Goal: Book appointment/travel/reservation

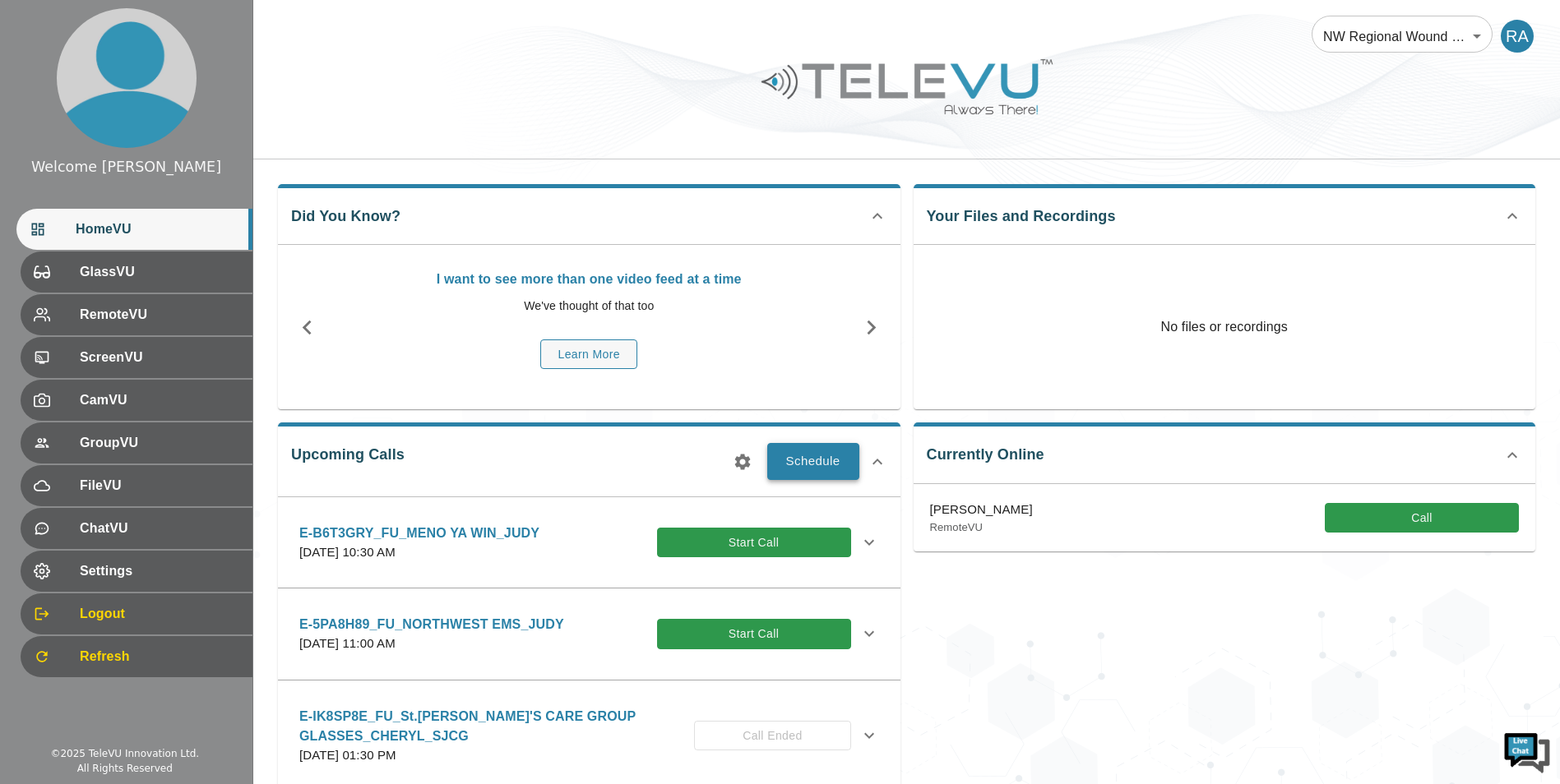
click at [805, 465] on button "Schedule" at bounding box center [813, 461] width 92 height 36
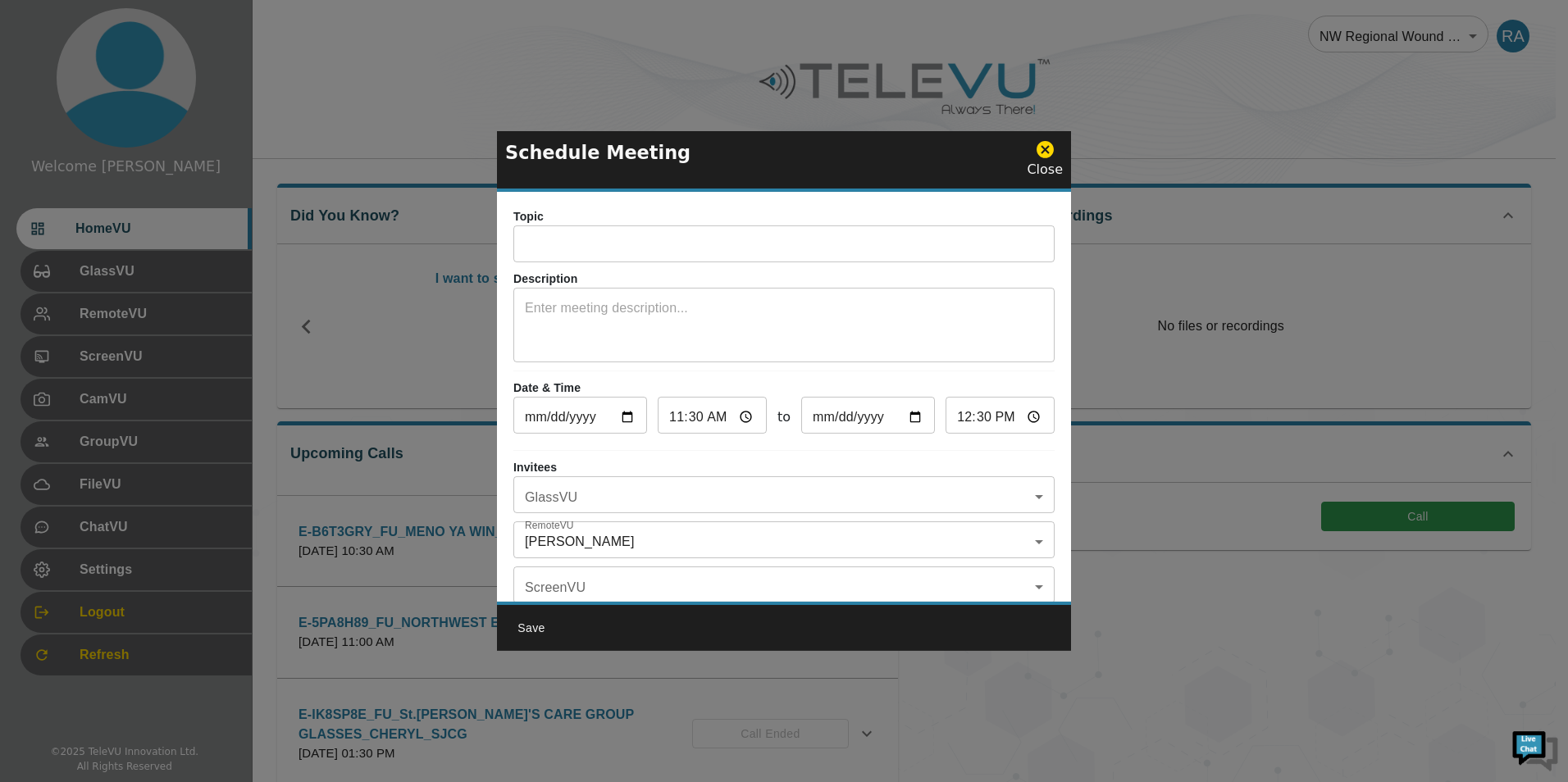
click at [655, 241] on input "text" at bounding box center [784, 246] width 542 height 33
drag, startPoint x: 1054, startPoint y: 154, endPoint x: 1003, endPoint y: 209, distance: 75.0
click at [1052, 154] on icon at bounding box center [1044, 149] width 17 height 17
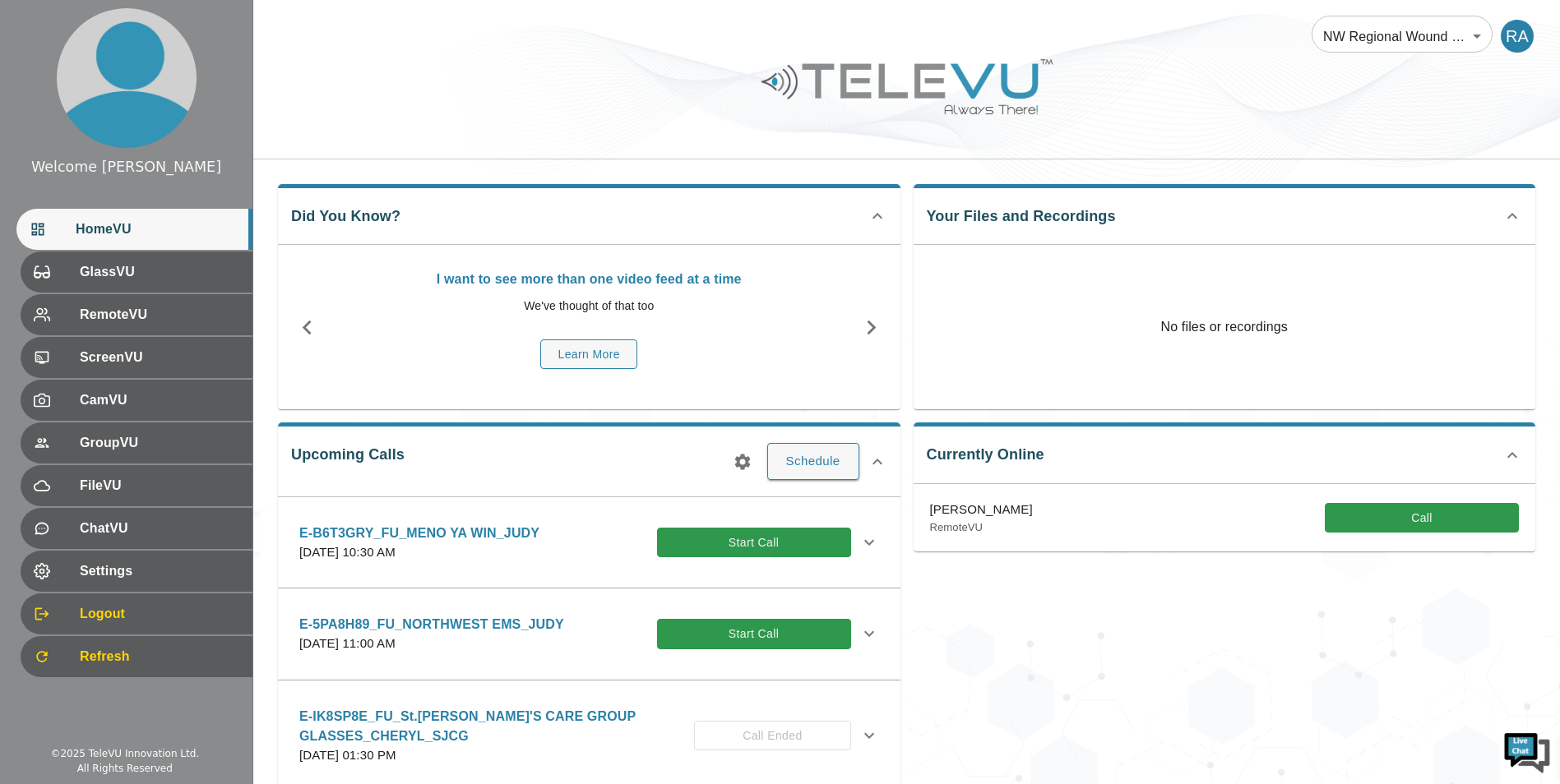
click at [753, 457] on button "button" at bounding box center [743, 462] width 33 height 33
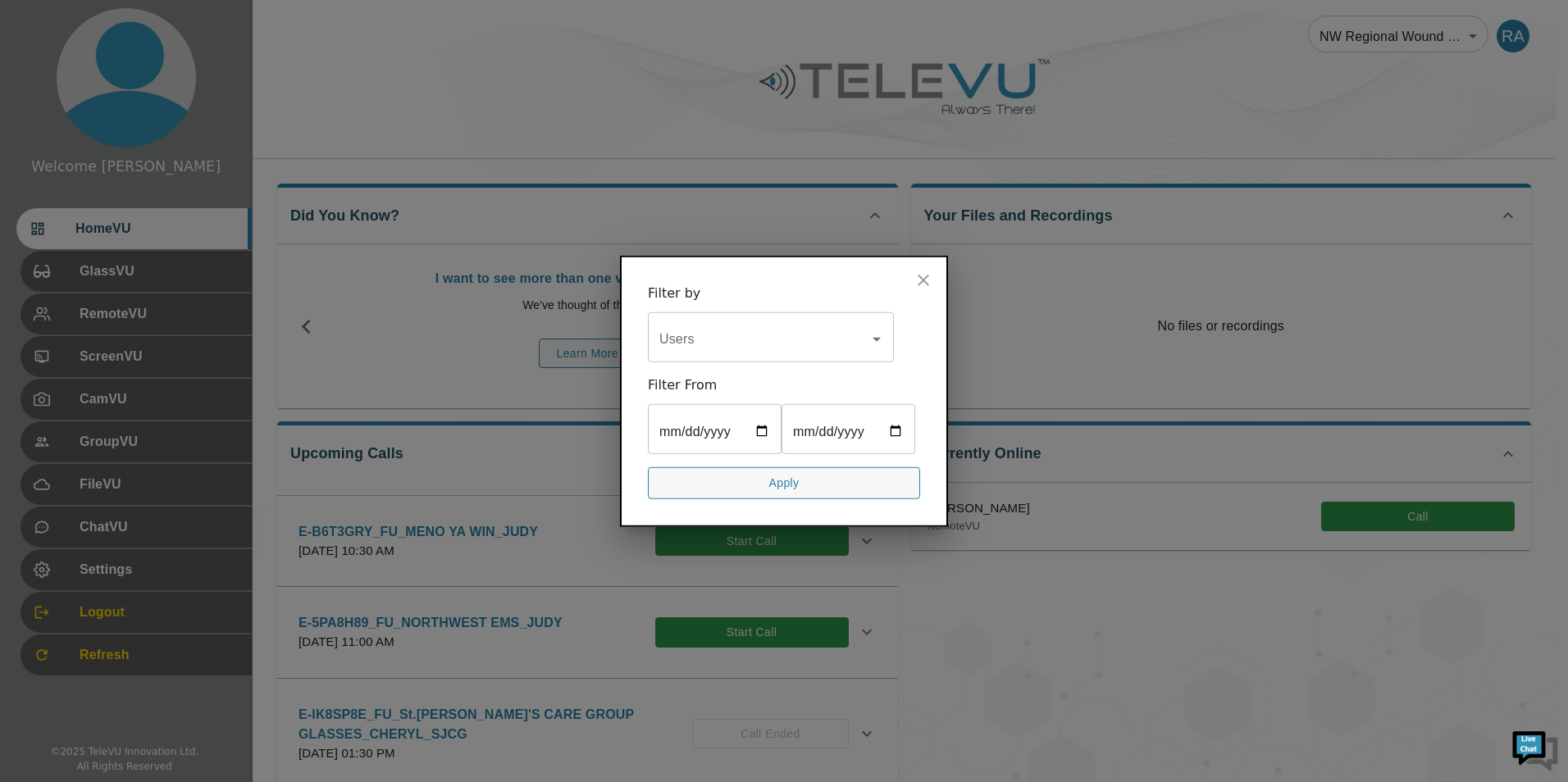
click at [730, 324] on input "Users" at bounding box center [758, 339] width 207 height 31
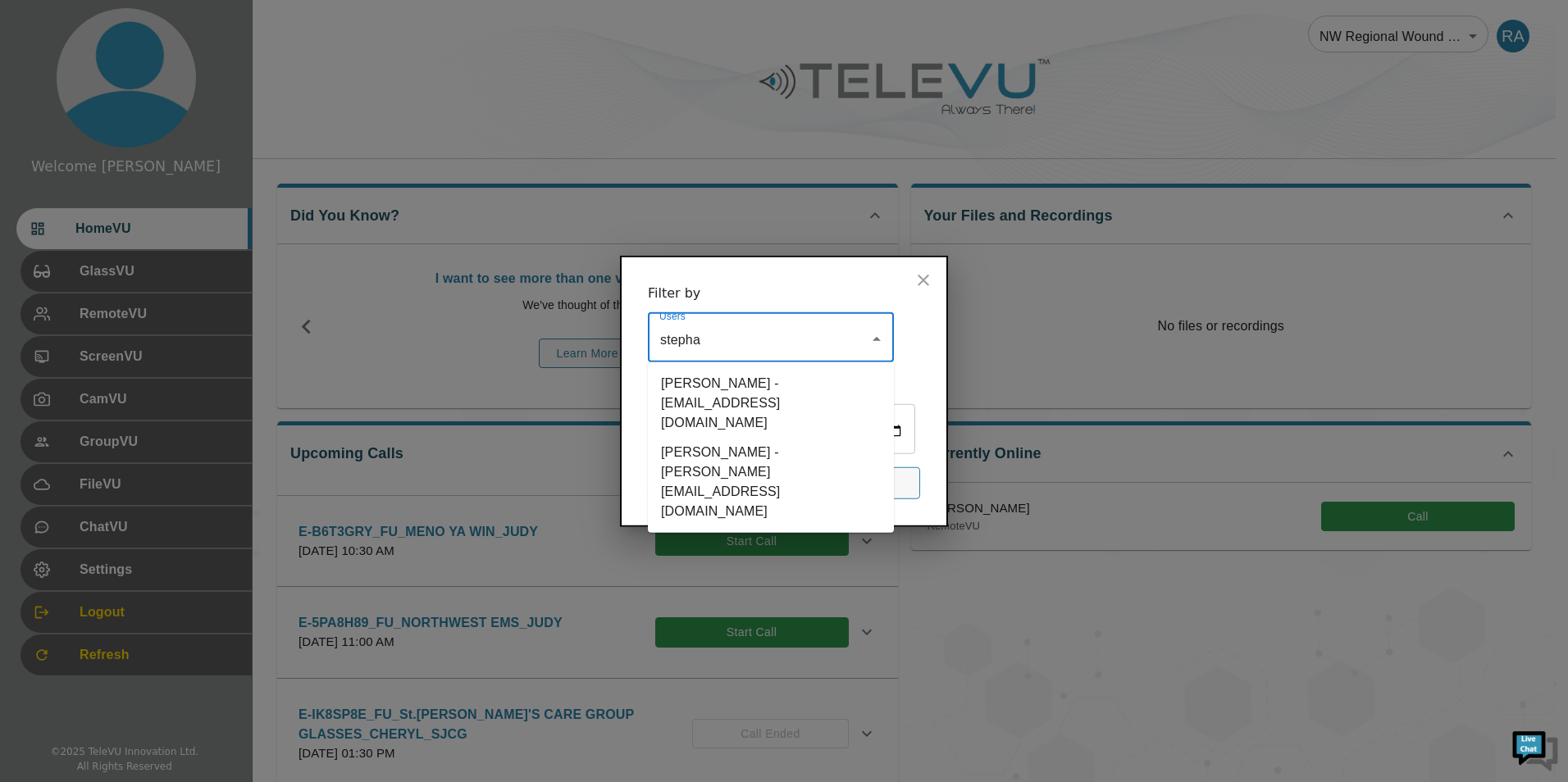
type input "[PERSON_NAME]"
click at [751, 438] on li "[PERSON_NAME] - [PERSON_NAME][EMAIL_ADDRESS][DOMAIN_NAME]" at bounding box center [771, 482] width 246 height 89
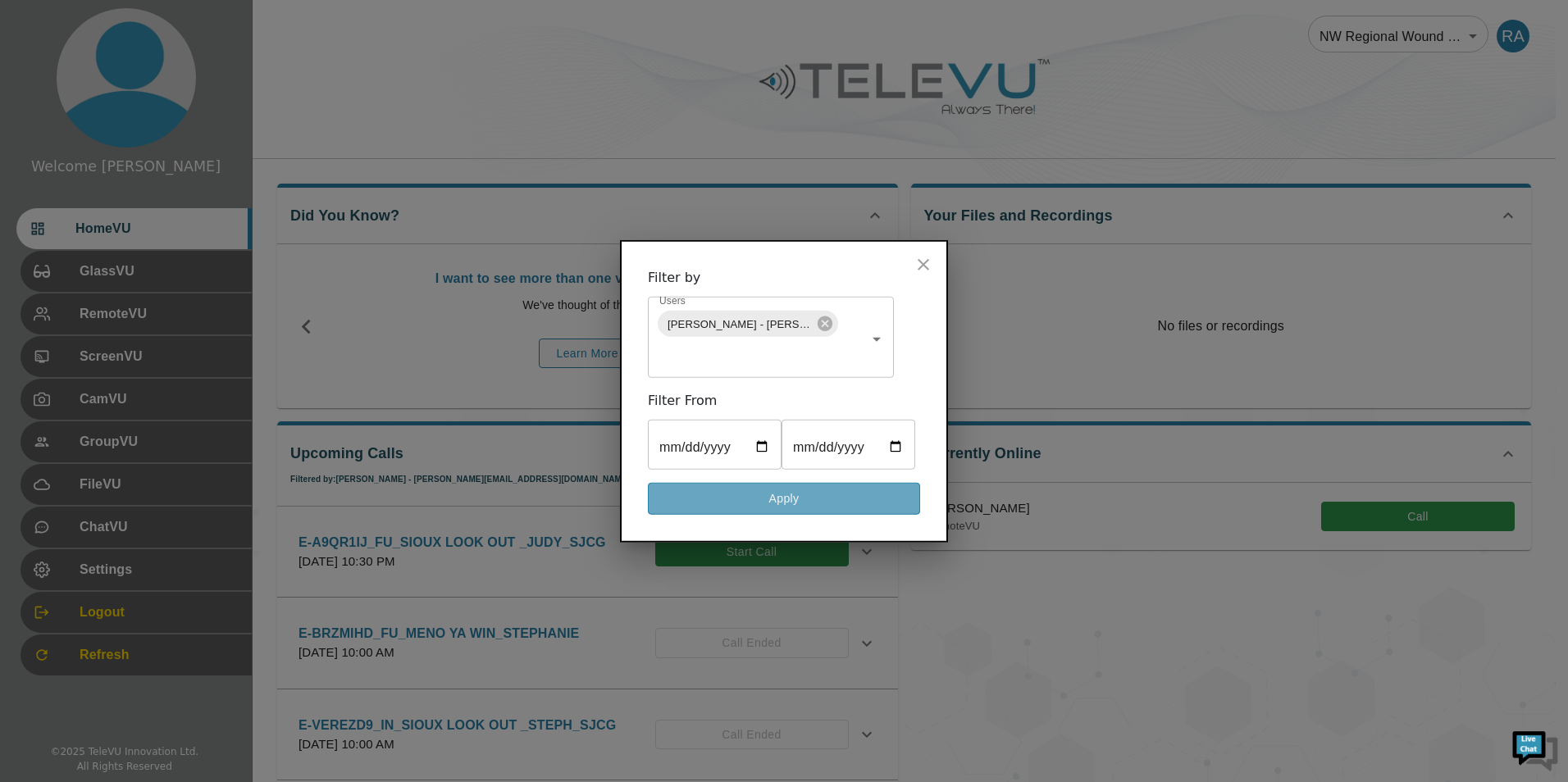
click at [748, 515] on button "Apply" at bounding box center [784, 499] width 273 height 32
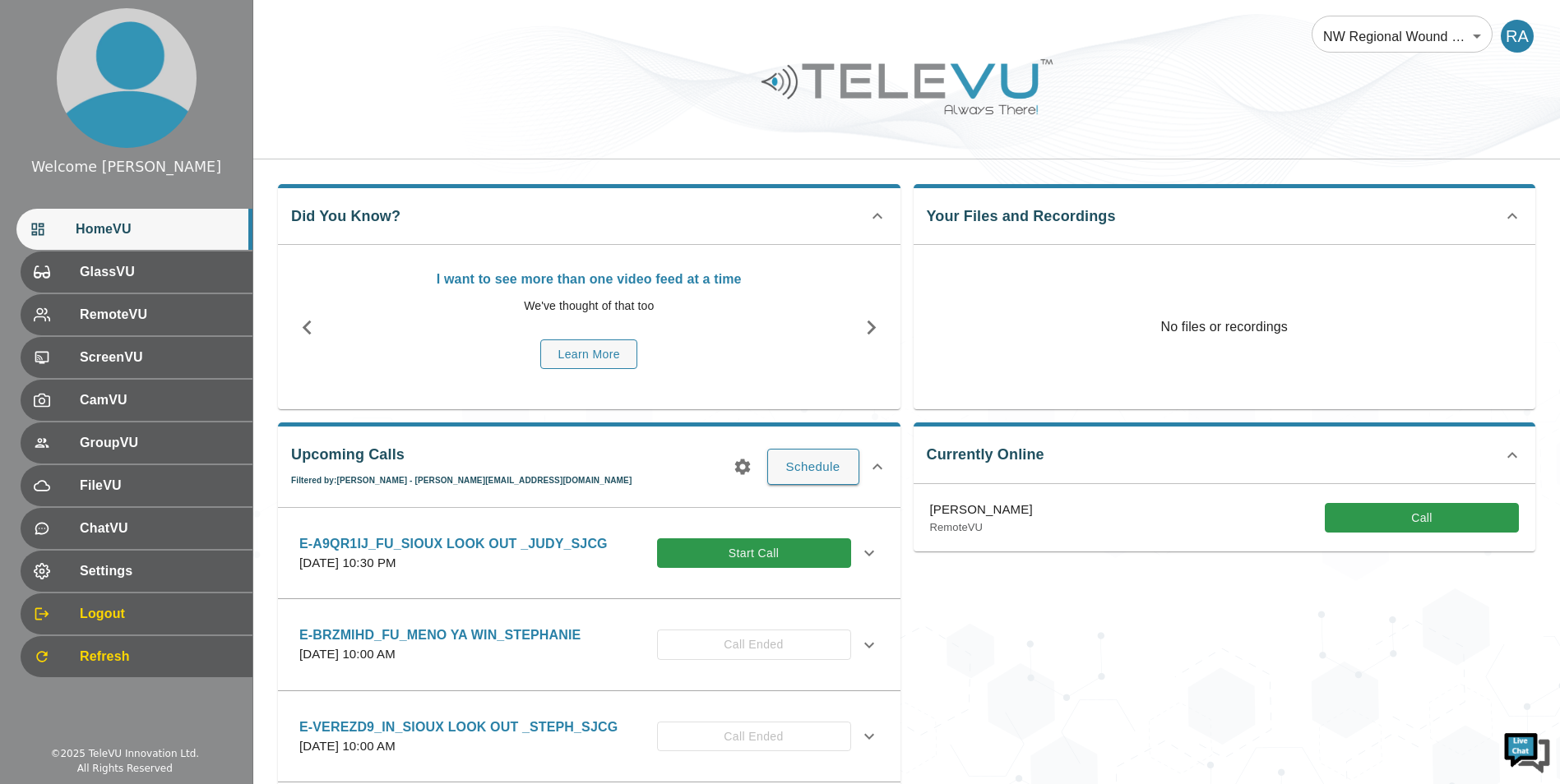
click at [865, 553] on icon at bounding box center [869, 554] width 10 height 5
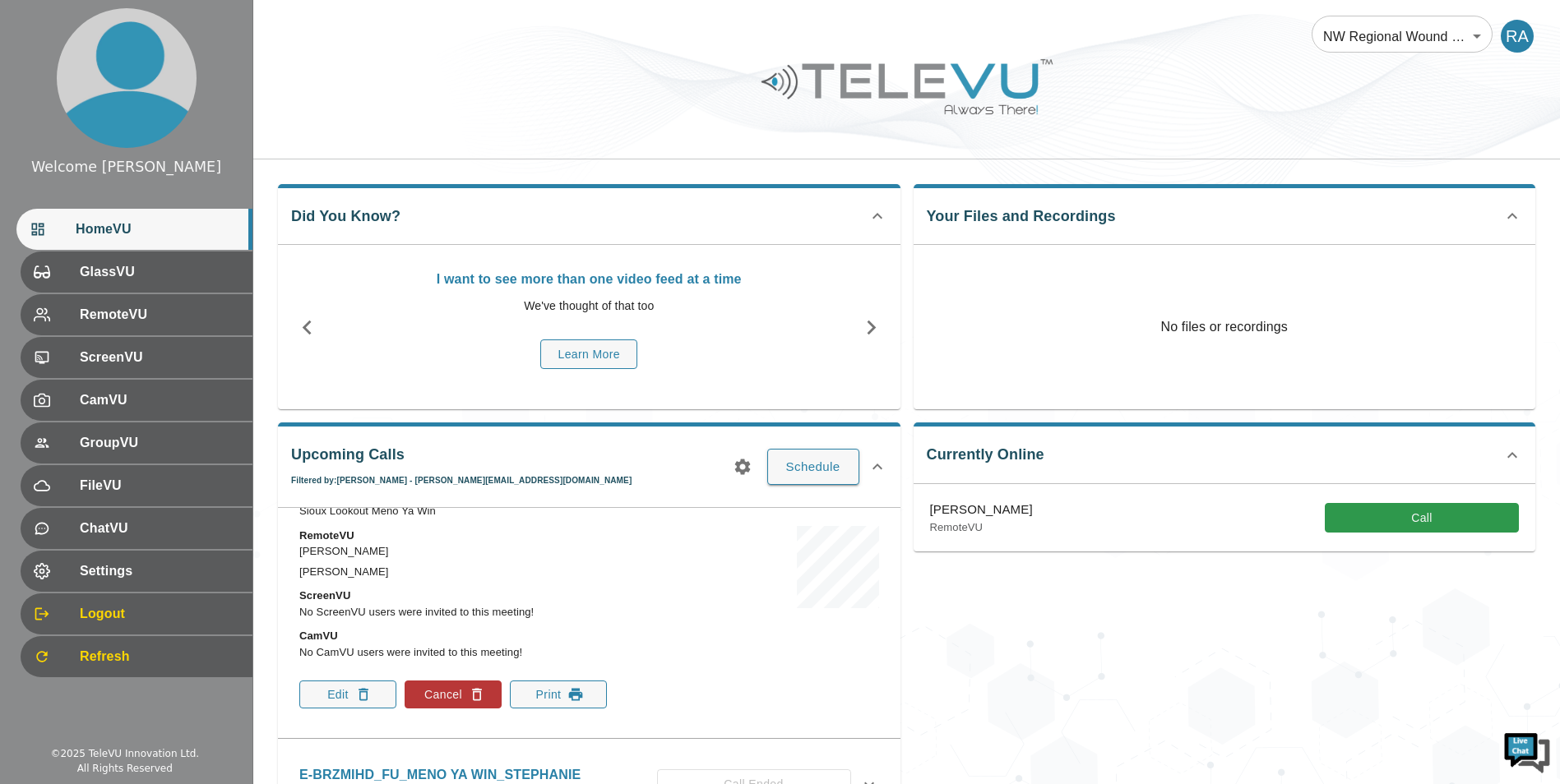
scroll to position [165, 0]
click at [362, 690] on icon "button" at bounding box center [363, 692] width 16 height 16
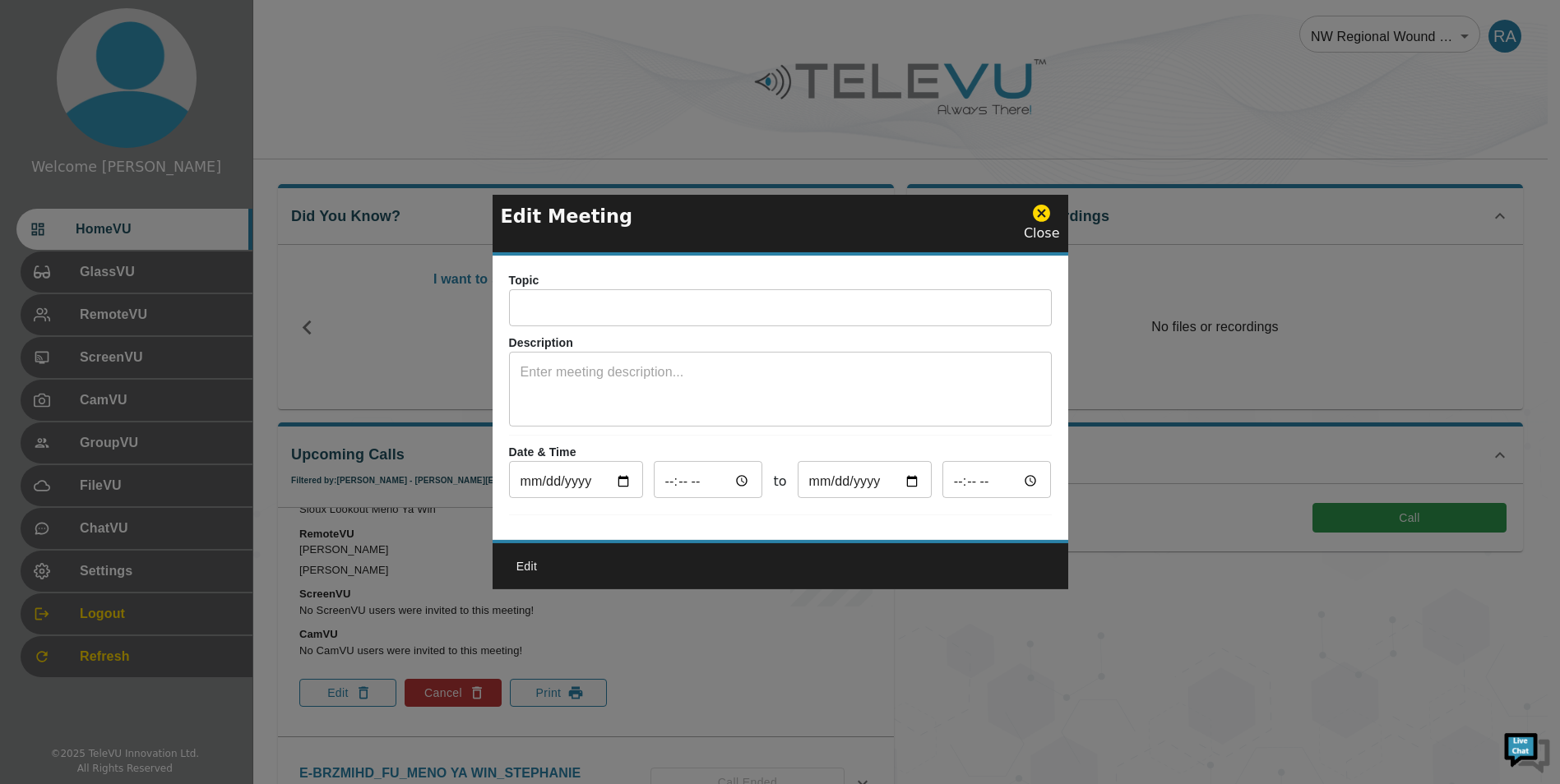
type input "E-A9QR1IJ_FU_SIOUX LOOK OUT _JUDY_SJCG"
type textarea "System 5"
type input "[DATE]"
type input "22:30"
type input "[DATE]"
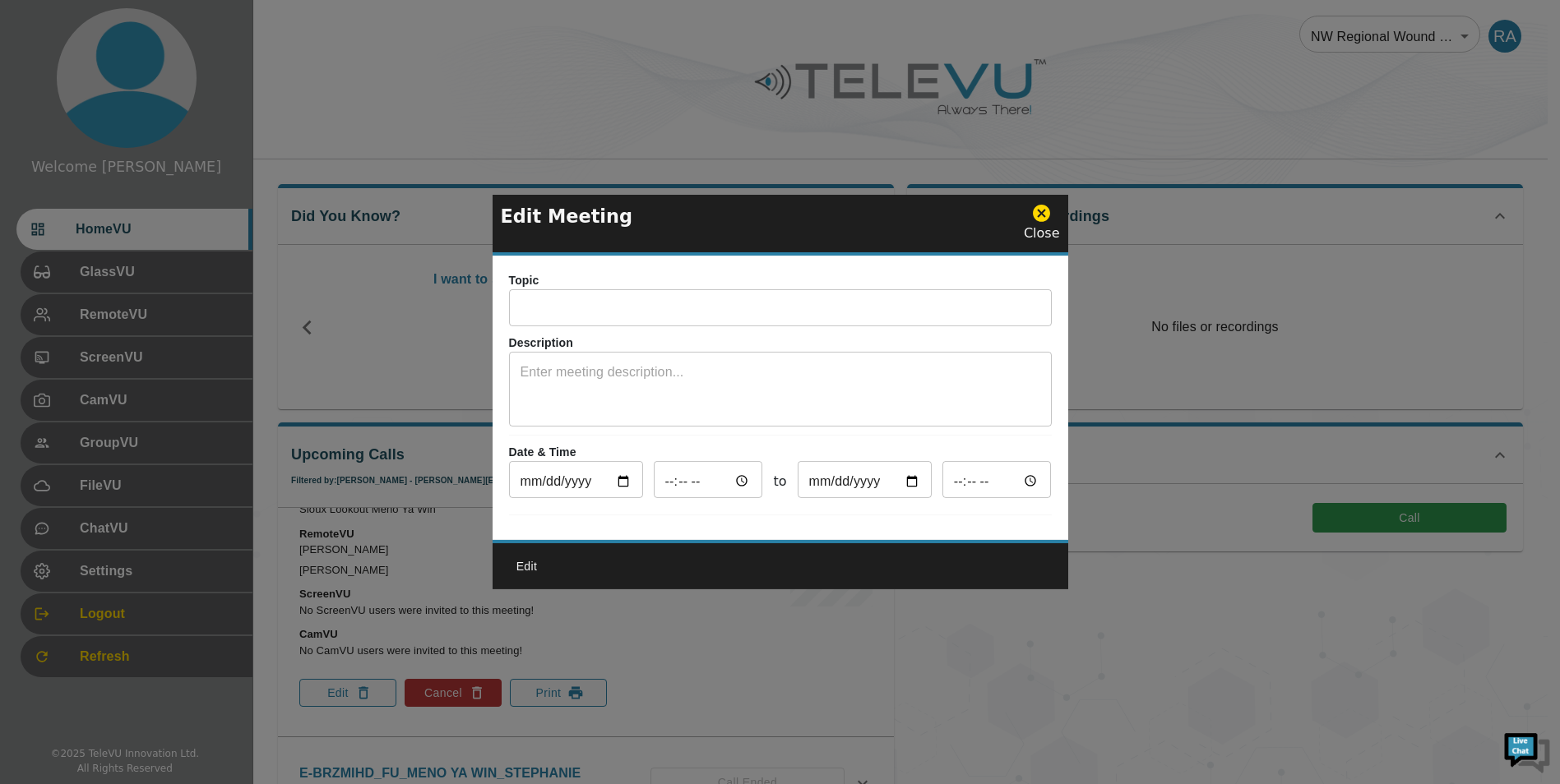
type input "23:30"
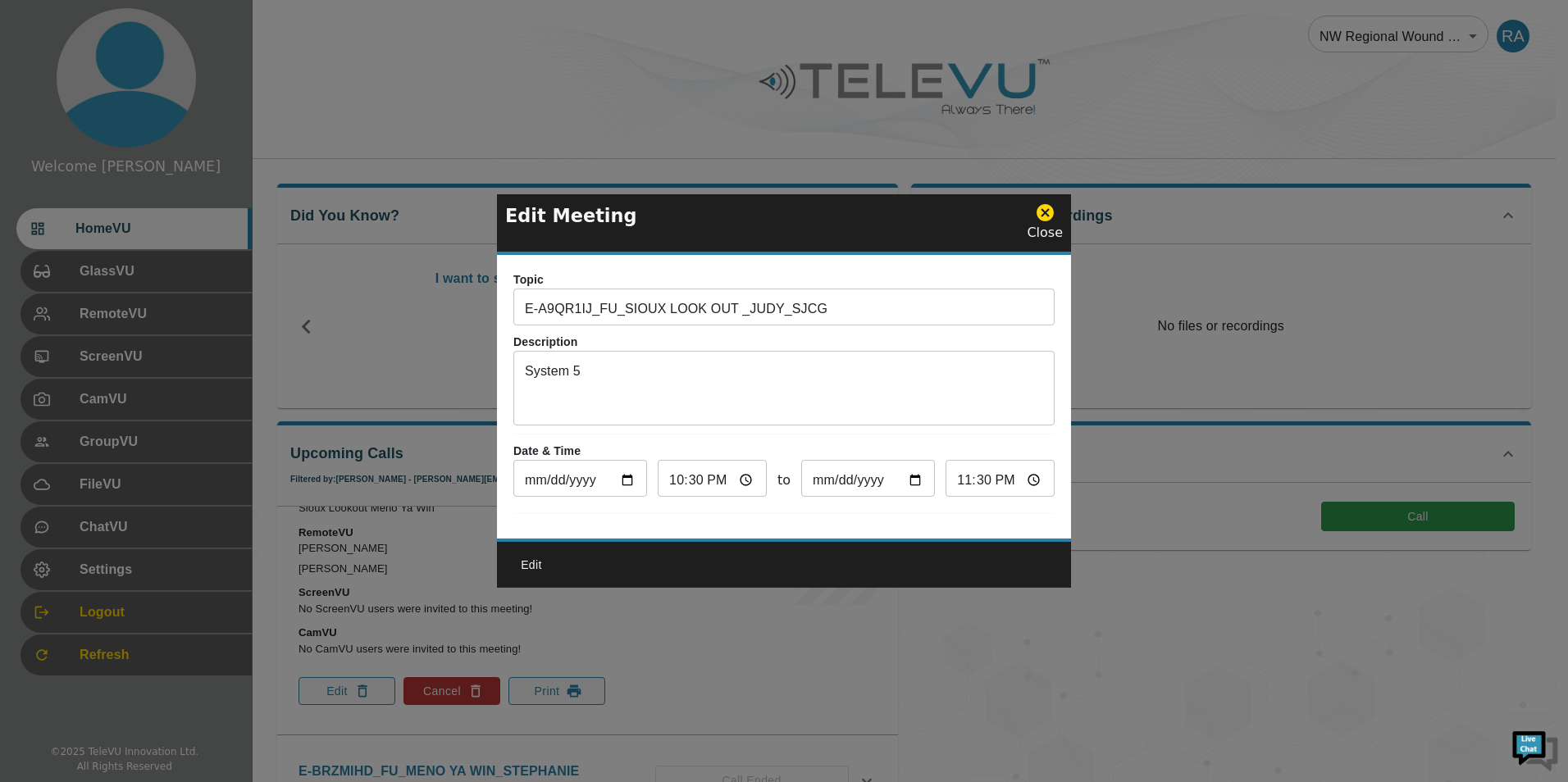
click at [759, 303] on input "E-A9QR1IJ_FU_SIOUX LOOK OUT _JUDY_SJCG" at bounding box center [784, 309] width 542 height 33
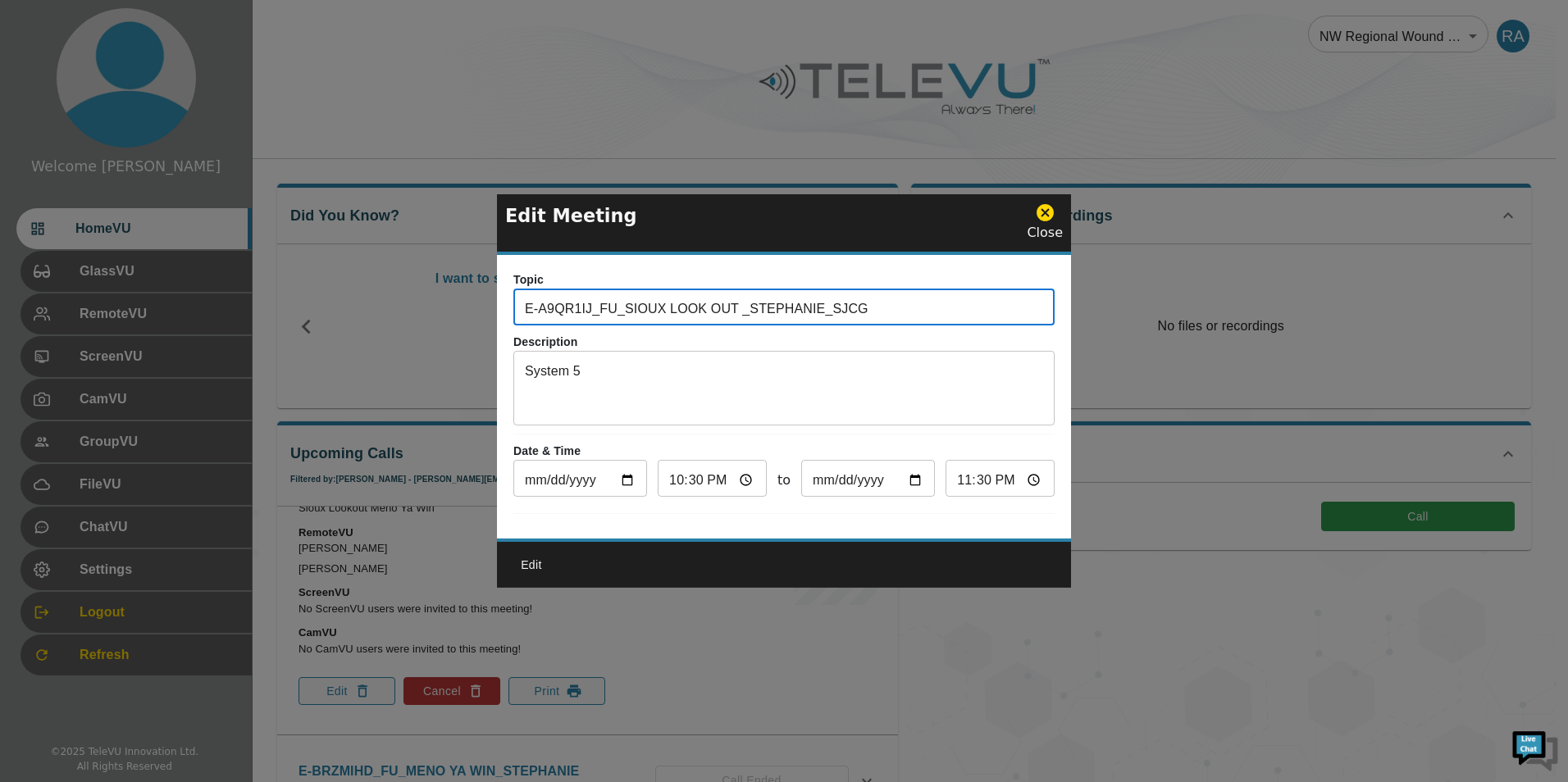
type input "E-A9QR1IJ_FU_SIOUX LOOK OUT _STEPHANIE_SJCG"
click at [717, 474] on input "22:30" at bounding box center [712, 480] width 109 height 33
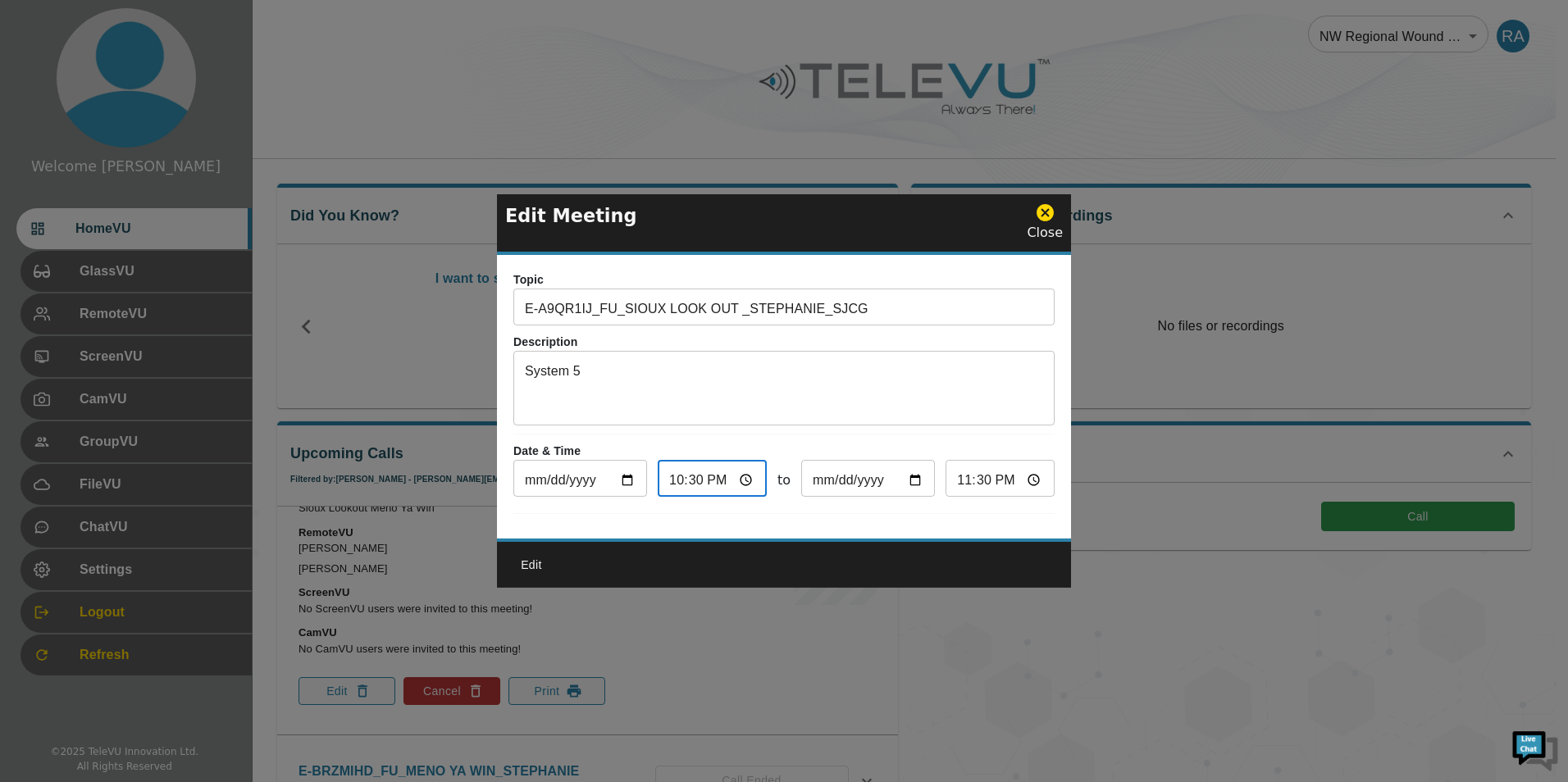
type input "10:30"
type input "11:30"
click at [525, 568] on button "Edit" at bounding box center [531, 565] width 52 height 30
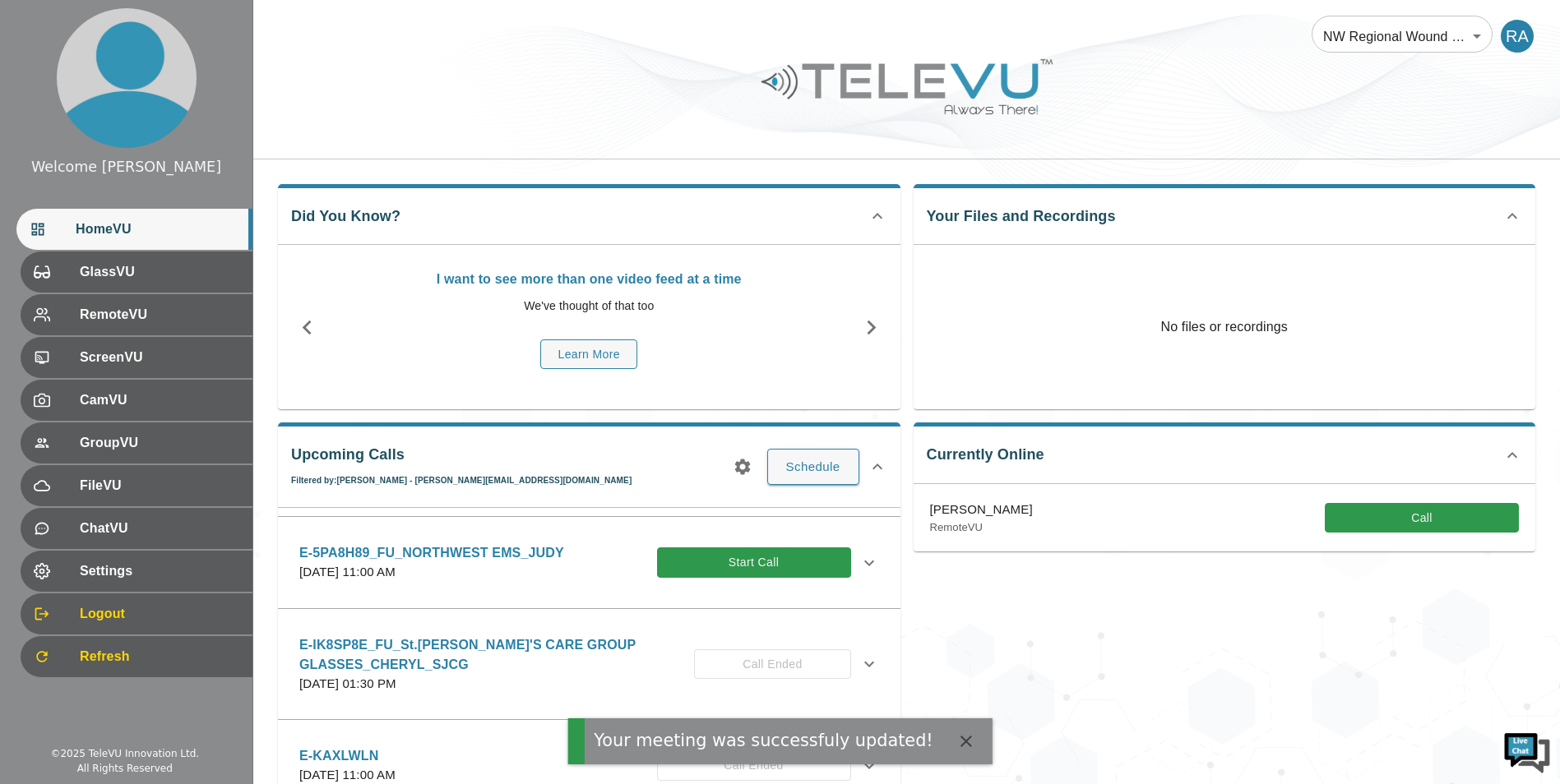
scroll to position [0, 0]
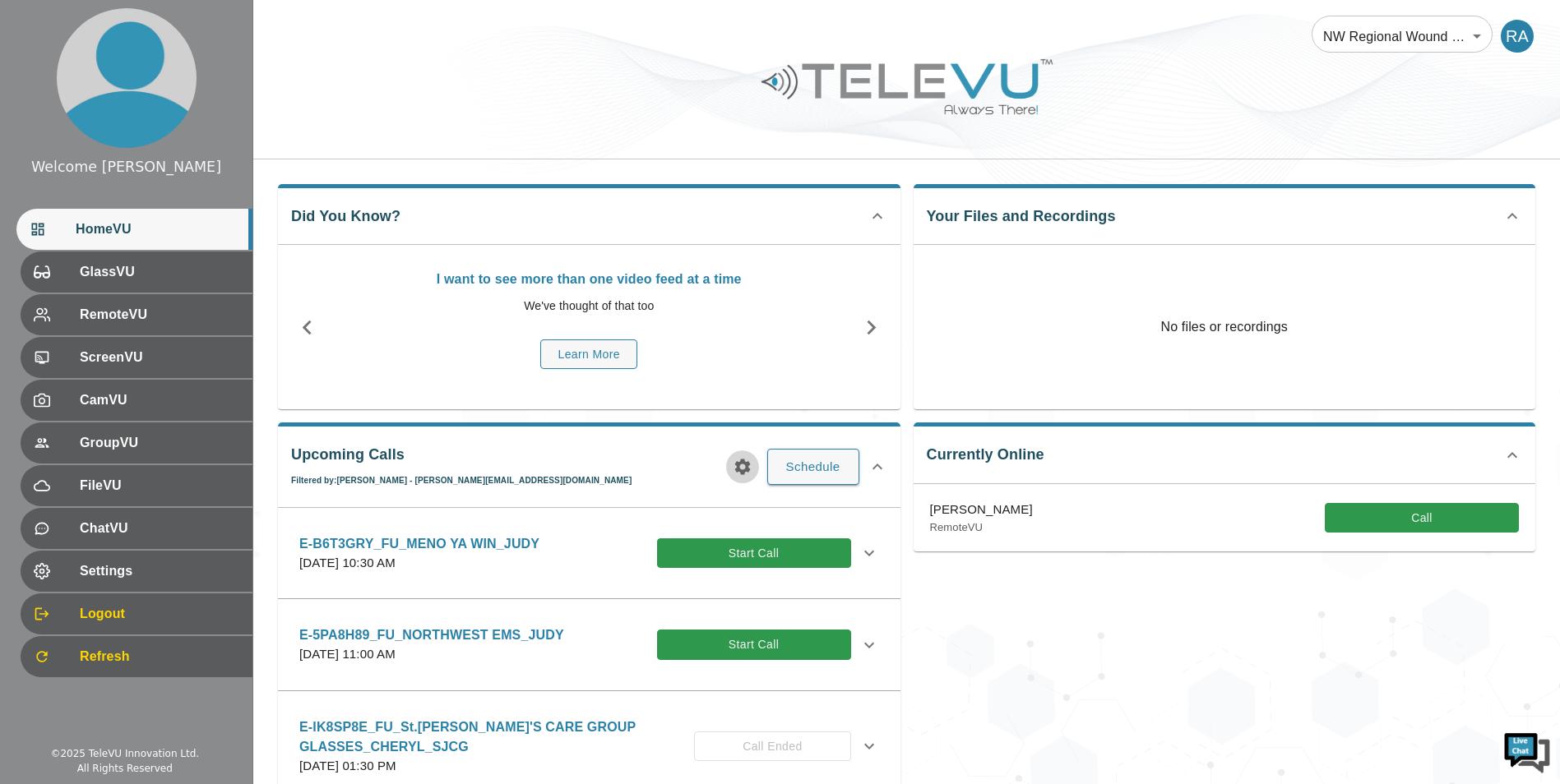
click at [748, 465] on icon "button" at bounding box center [743, 467] width 16 height 16
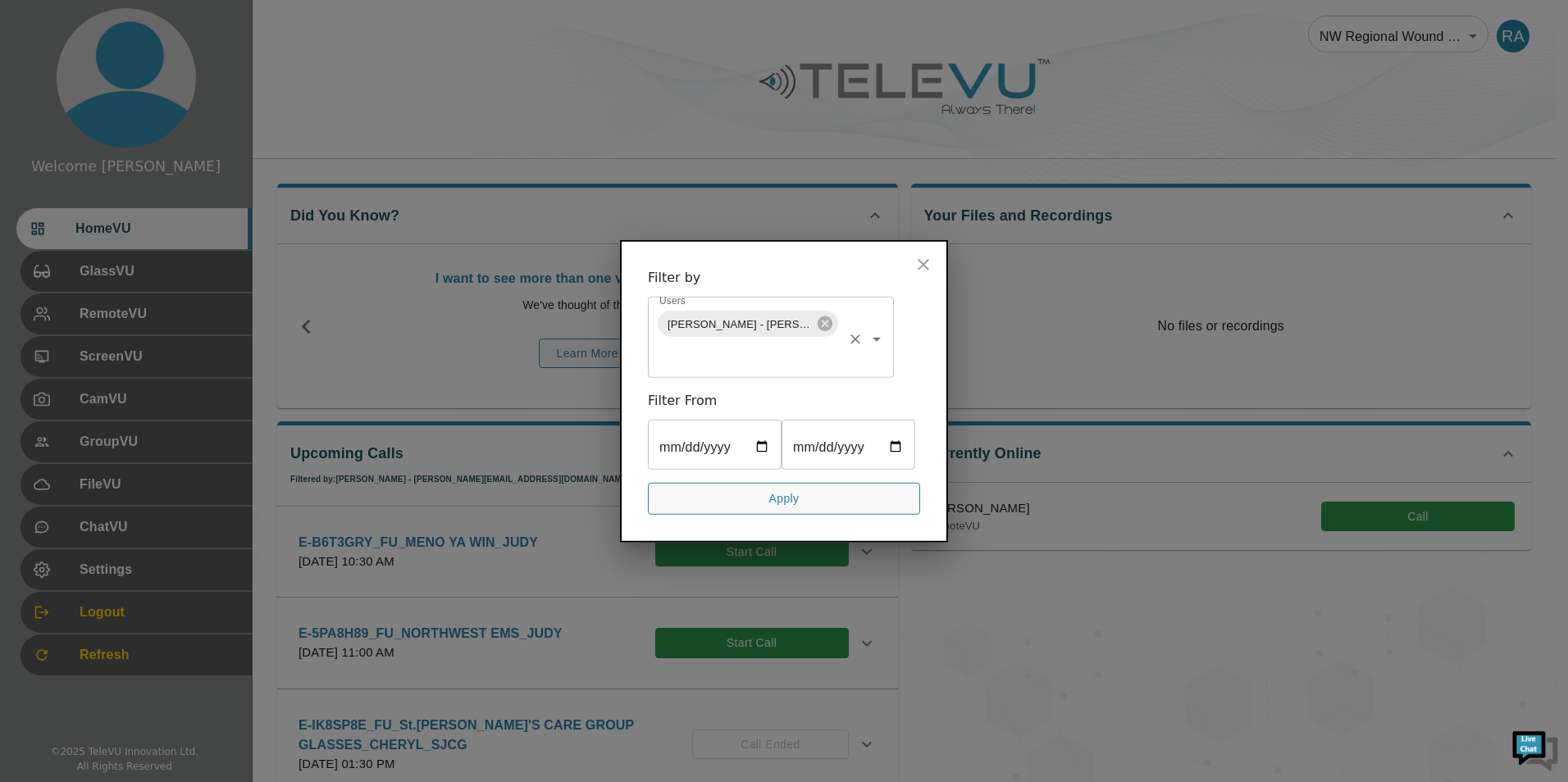
click at [820, 317] on icon at bounding box center [825, 324] width 15 height 15
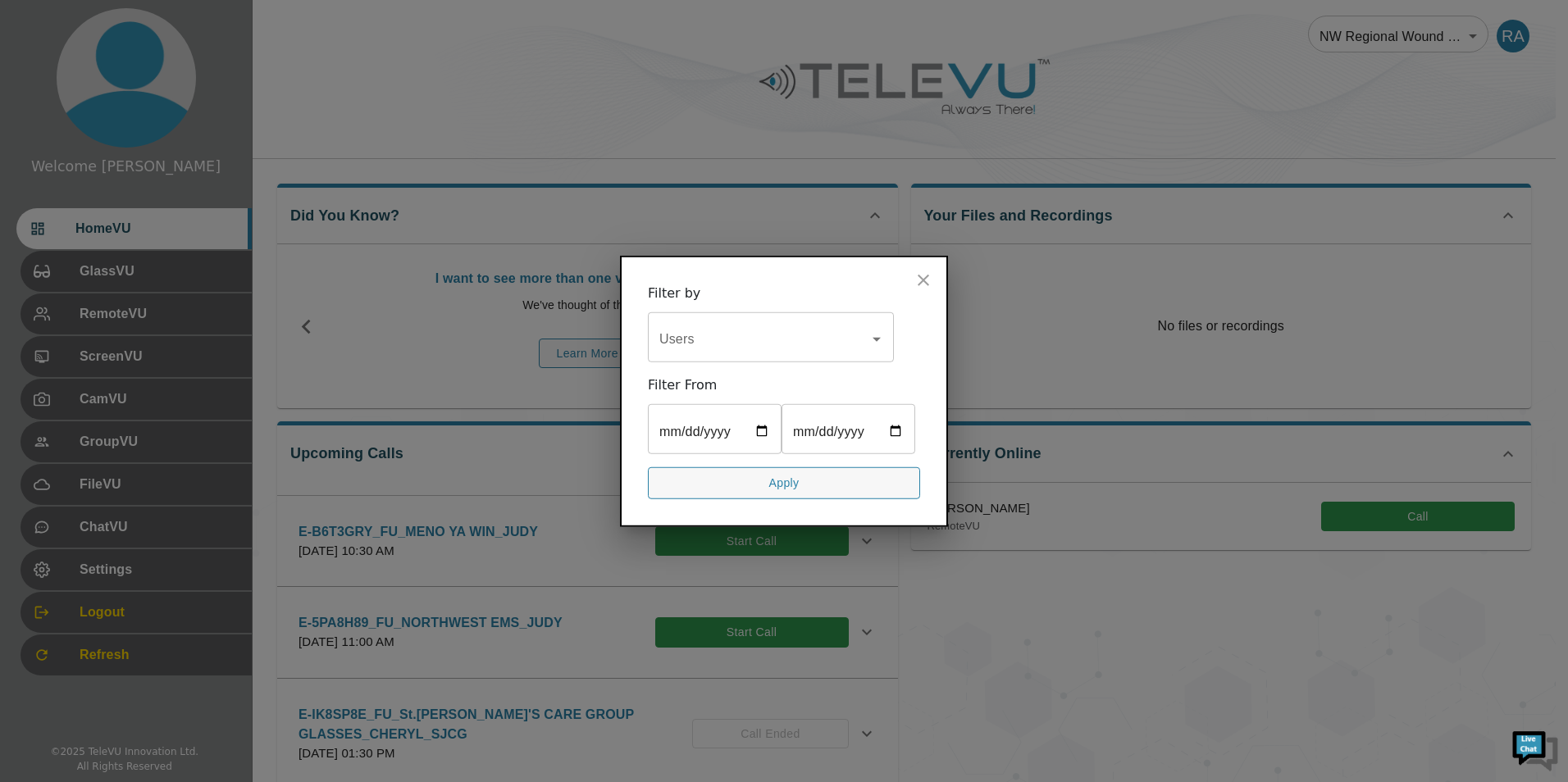
click at [806, 324] on input "Users" at bounding box center [758, 339] width 207 height 31
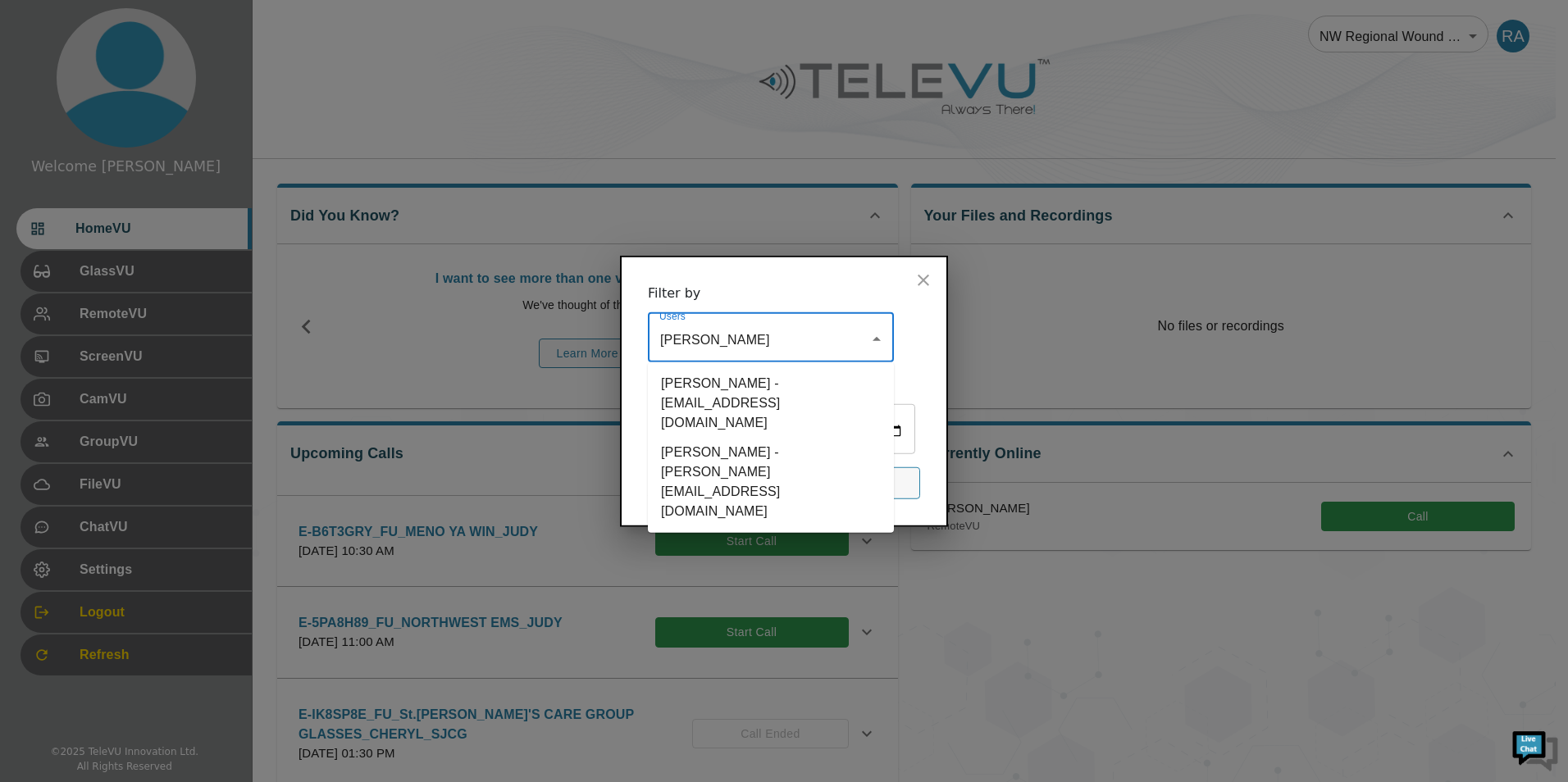
type input "[PERSON_NAME]"
click at [781, 438] on li "[PERSON_NAME] - [PERSON_NAME][EMAIL_ADDRESS][DOMAIN_NAME]" at bounding box center [771, 482] width 246 height 89
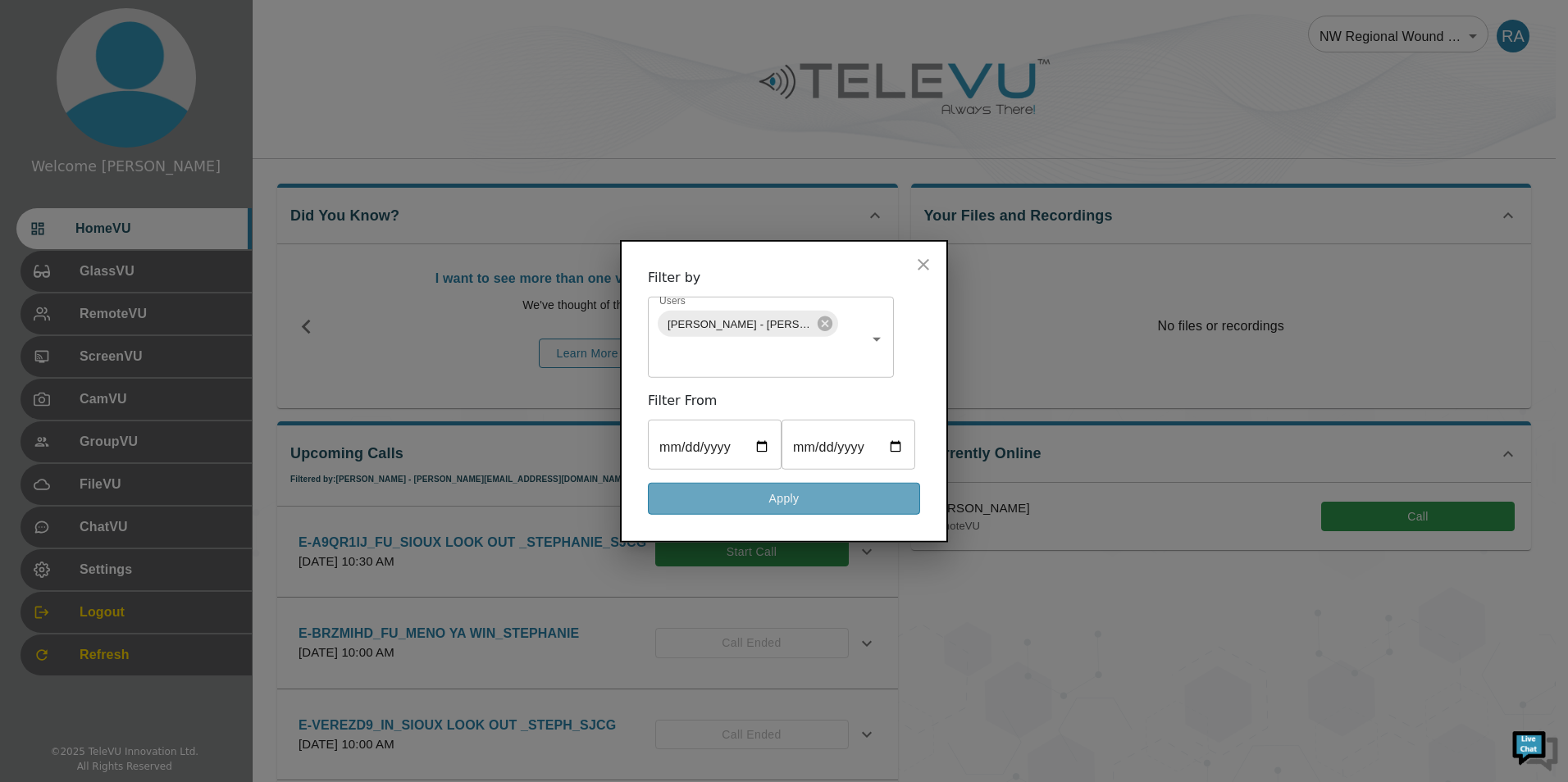
click at [790, 515] on button "Apply" at bounding box center [784, 499] width 273 height 32
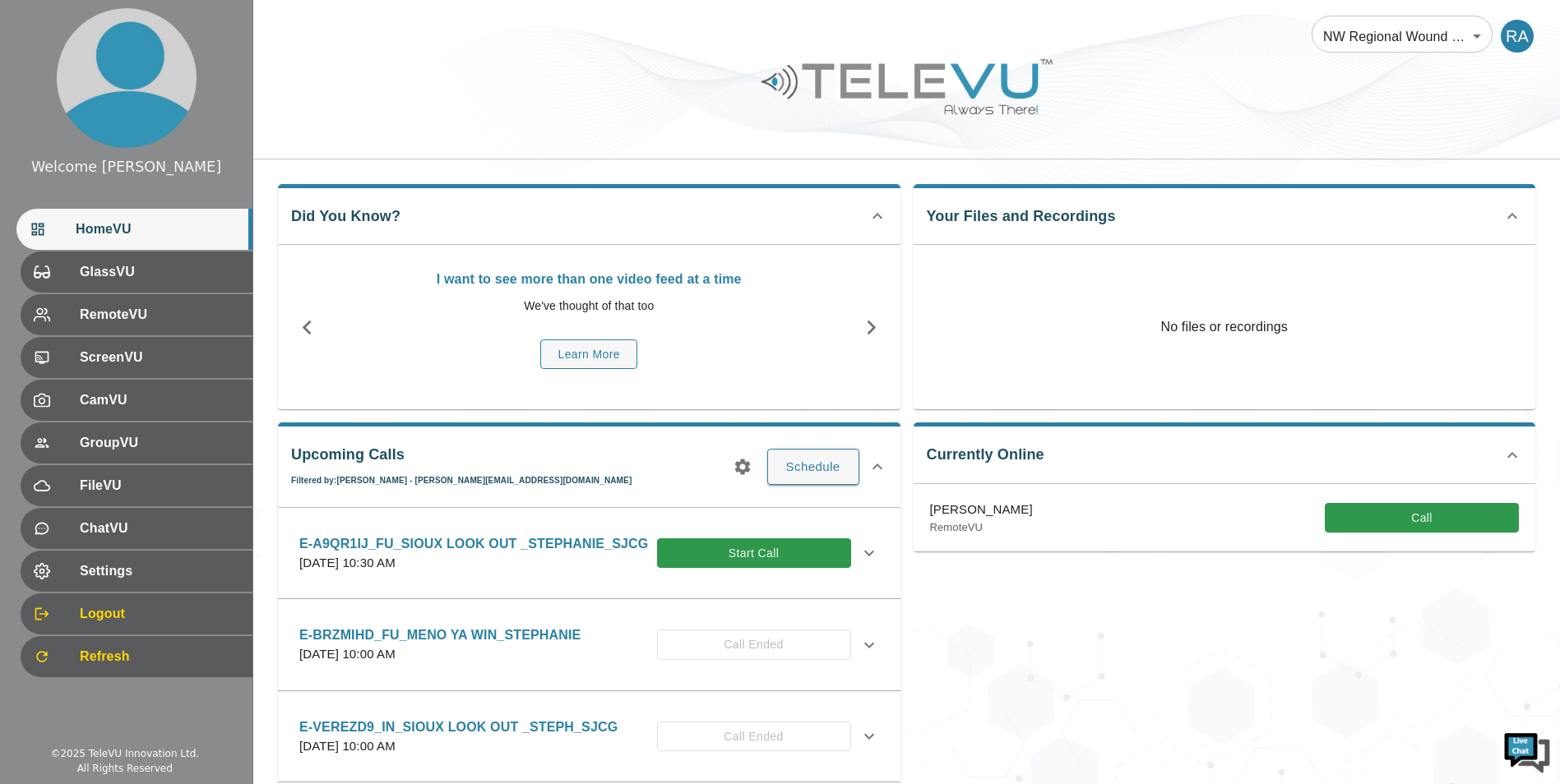
click at [865, 554] on icon at bounding box center [869, 554] width 10 height 5
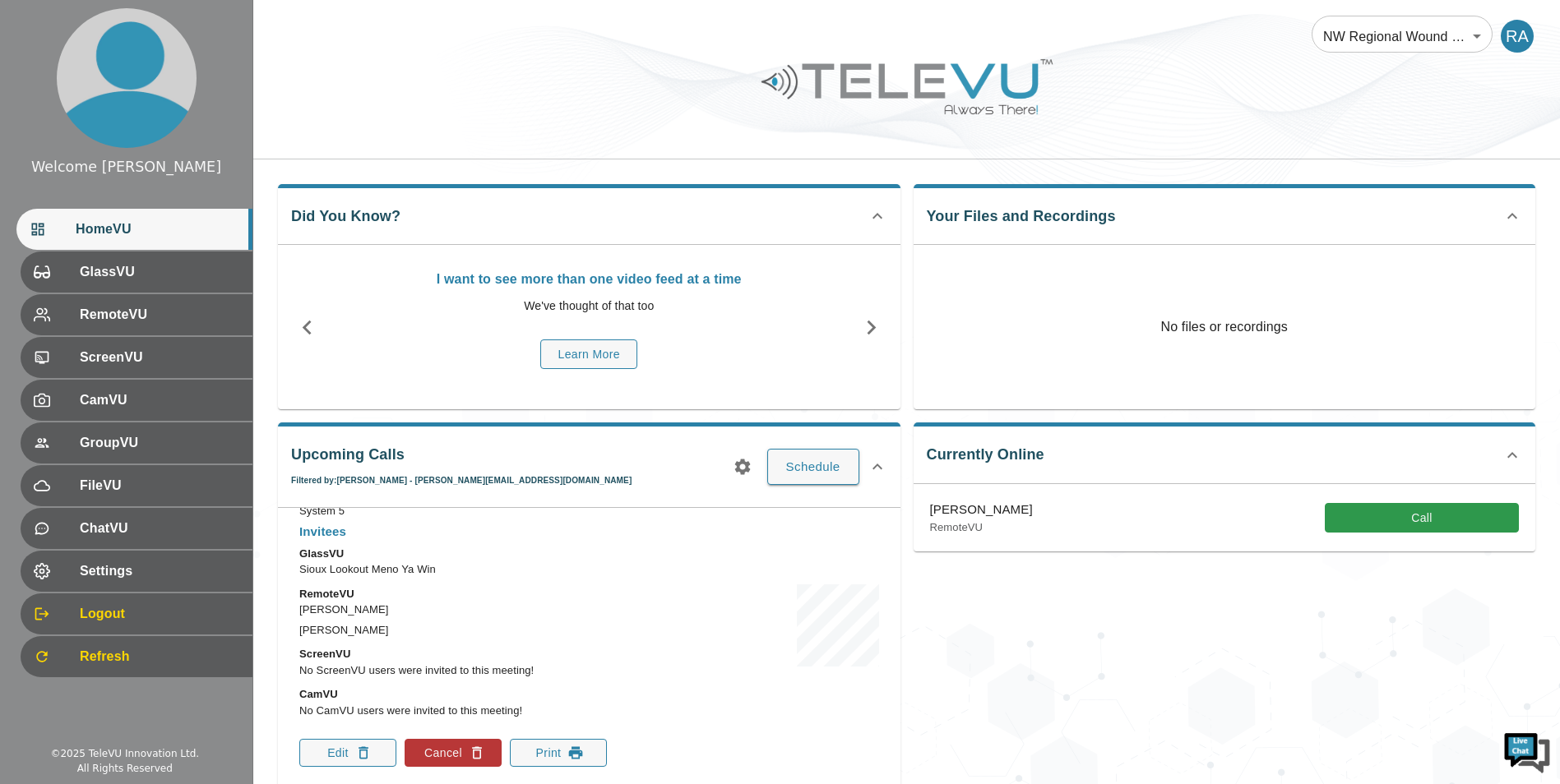
scroll to position [247, 0]
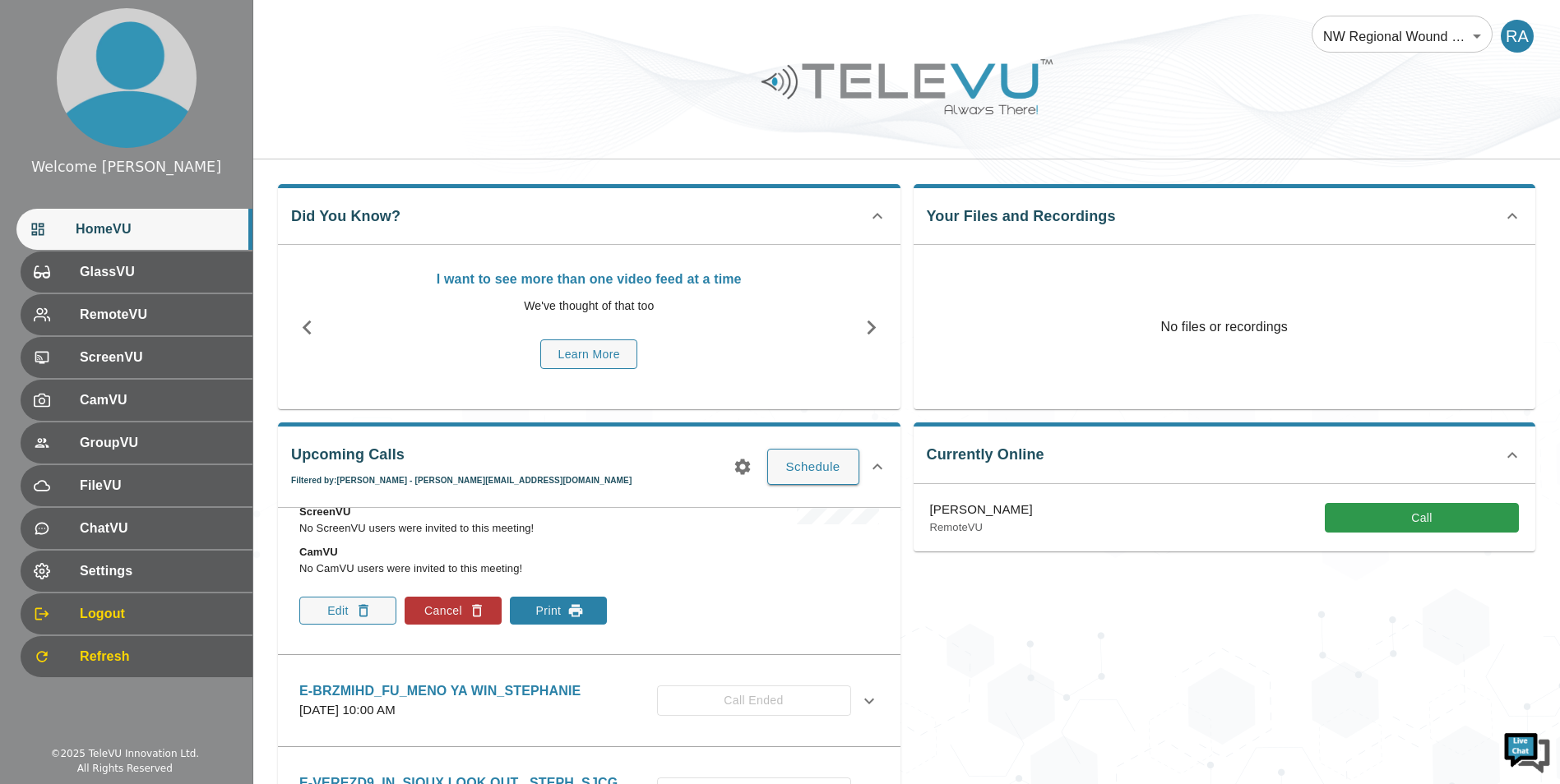
click at [587, 616] on button "Print" at bounding box center [558, 610] width 97 height 28
